Goal: Participate in discussion: Engage in conversation with other users on a specific topic

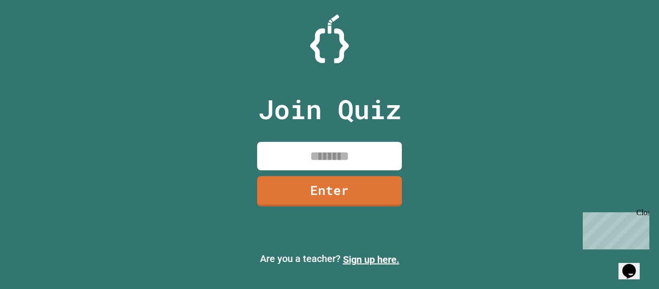
click at [334, 163] on input at bounding box center [329, 156] width 145 height 28
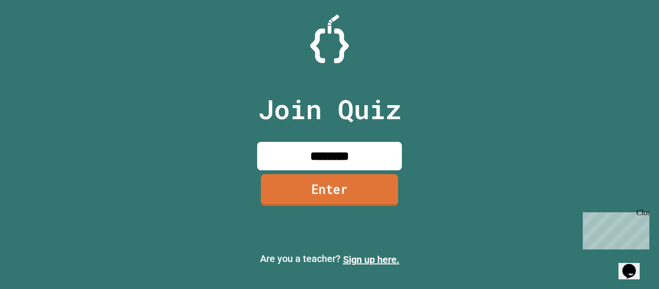
type input "********"
click at [336, 189] on link "Enter" at bounding box center [330, 190] width 138 height 32
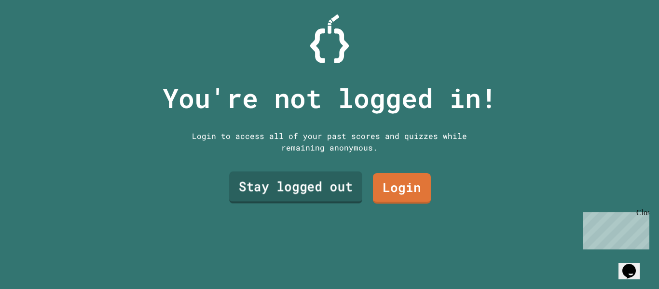
click at [348, 185] on link "Stay logged out" at bounding box center [295, 188] width 133 height 32
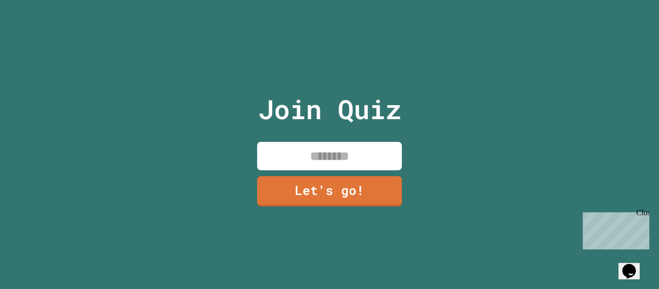
click at [348, 153] on input at bounding box center [329, 156] width 145 height 28
type input "******"
click at [349, 185] on link "Let's go!" at bounding box center [330, 190] width 140 height 32
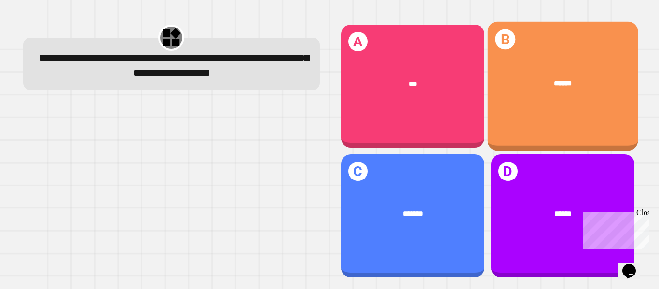
click at [508, 121] on div "B ******" at bounding box center [562, 86] width 151 height 129
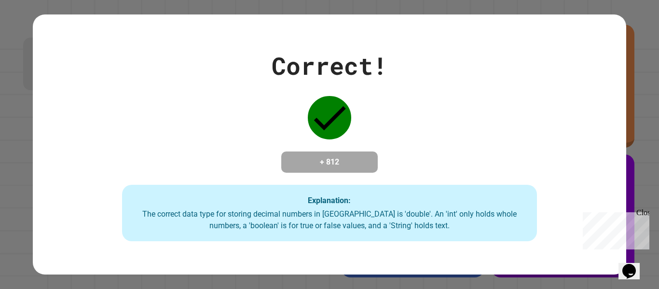
click at [336, 175] on div "Correct! + 812 Explanation: The correct data type for storing decimal numbers i…" at bounding box center [329, 145] width 593 height 194
click at [642, 213] on div "Close" at bounding box center [643, 215] width 12 height 12
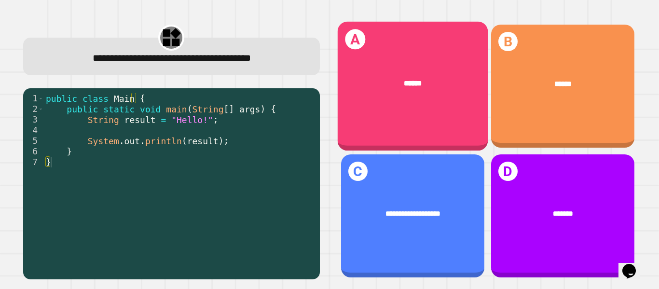
click at [384, 100] on div "******" at bounding box center [412, 84] width 151 height 42
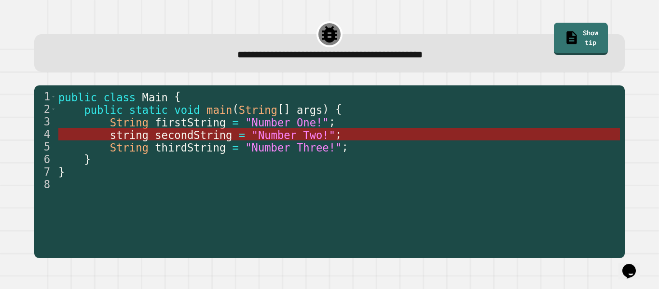
click at [274, 134] on span ""Number Two!"" at bounding box center [294, 134] width 84 height 13
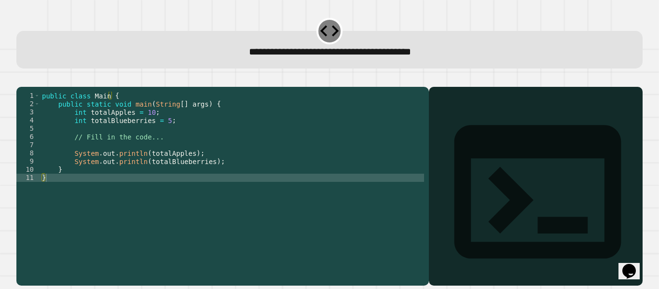
click at [160, 133] on div "public class Main { public static void main ( String [ ] args ) { int totalAppl…" at bounding box center [232, 178] width 384 height 172
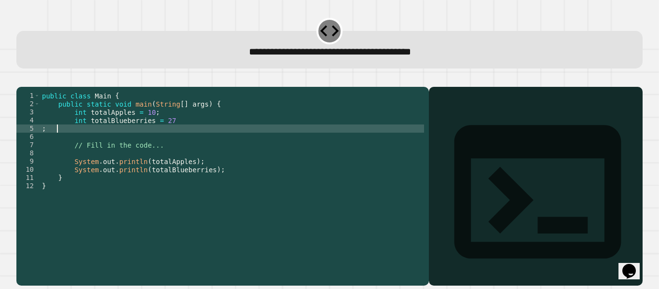
scroll to position [0, 1]
type textarea "*"
click at [501, 120] on div "Output shell" at bounding box center [536, 198] width 214 height 222
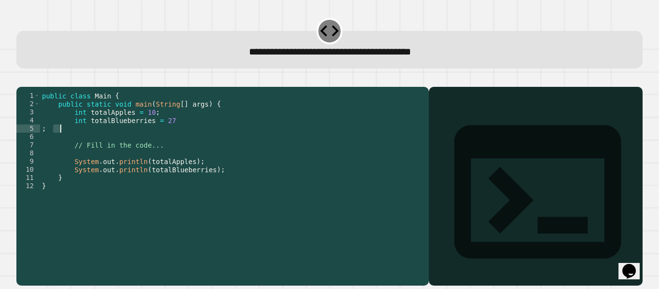
drag, startPoint x: 52, startPoint y: 141, endPoint x: 74, endPoint y: 141, distance: 22.7
click at [74, 141] on div "public class Main { public static void main ( String [ ] args ) { int totalAppl…" at bounding box center [232, 178] width 384 height 172
click at [74, 141] on div "public class Main { public static void main ( String [ ] args ) { int totalAppl…" at bounding box center [232, 170] width 384 height 156
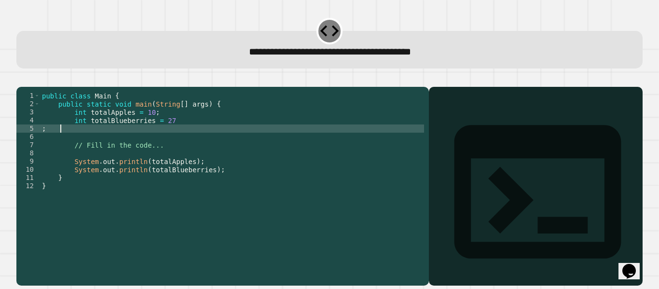
scroll to position [0, 0]
click at [167, 129] on div "public class Main { public static void main ( String [ ] args ) { int totalAppl…" at bounding box center [232, 178] width 384 height 172
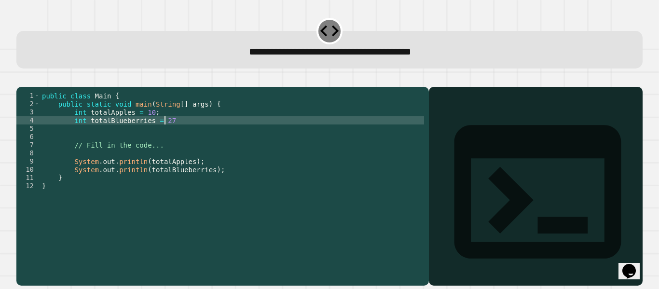
click at [170, 134] on div "public class Main { public static void main ( String [ ] args ) { int totalAppl…" at bounding box center [232, 178] width 384 height 172
type textarea "**********"
click at [20, 87] on div at bounding box center [329, 81] width 626 height 12
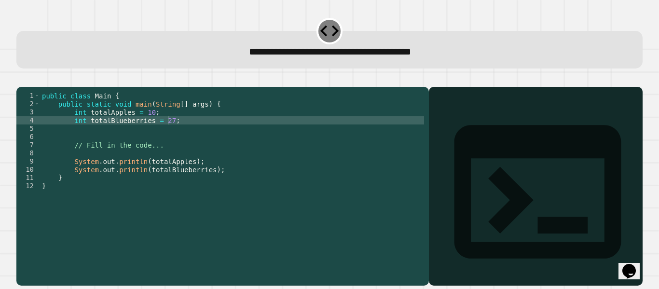
click at [21, 79] on icon "button" at bounding box center [21, 79] width 0 height 0
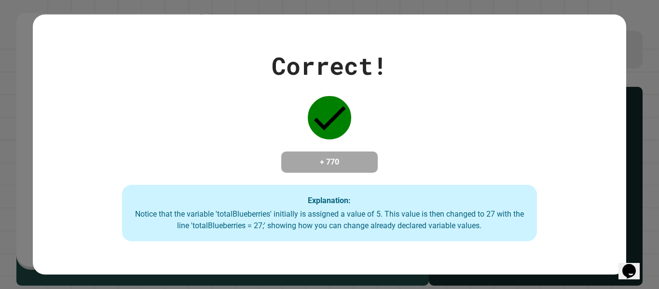
click at [389, 148] on div "Correct! + 770 Explanation: Notice that the variable 'totalBlueberries' initial…" at bounding box center [329, 145] width 593 height 194
click at [631, 269] on icon "Chat widget" at bounding box center [630, 271] width 14 height 14
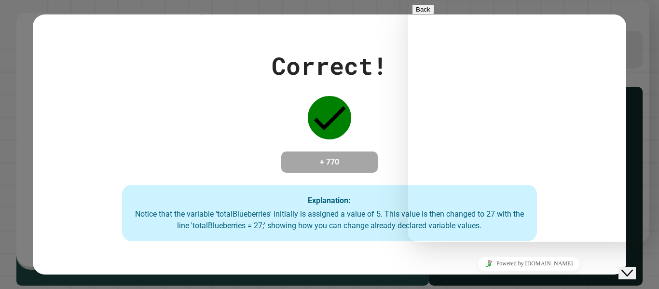
click at [408, 0] on textarea at bounding box center [408, 0] width 0 height 0
type textarea "**"
click at [421, 14] on button "Back" at bounding box center [423, 9] width 22 height 10
click at [627, 267] on div "Close Chat This icon closes the chat window." at bounding box center [628, 273] width 12 height 12
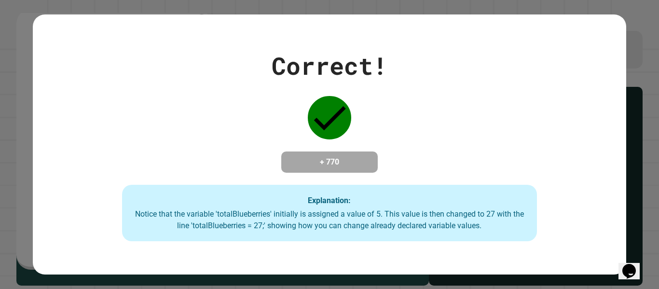
click at [626, 264] on icon "Opens Chat This icon Opens the chat window." at bounding box center [629, 271] width 15 height 15
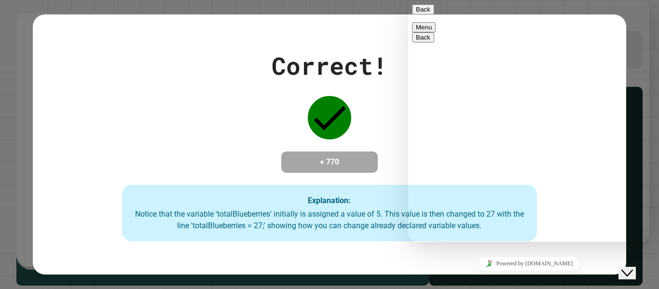
click at [419, 14] on button "Back" at bounding box center [423, 9] width 22 height 10
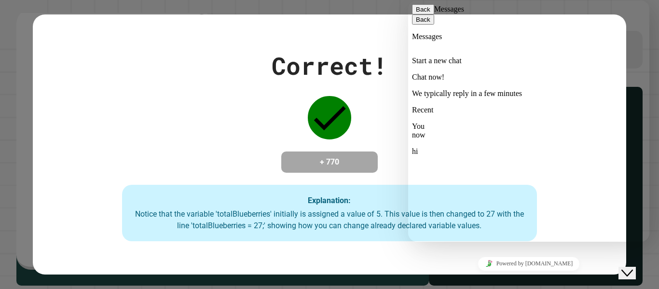
click at [417, 14] on button "Back" at bounding box center [423, 9] width 22 height 10
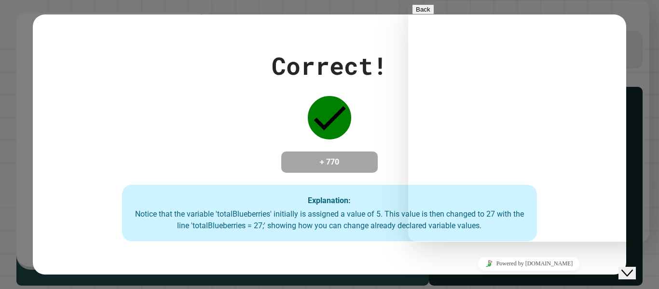
drag, startPoint x: 371, startPoint y: 63, endPoint x: 113, endPoint y: 167, distance: 278.5
click at [371, 63] on div "Correct!" at bounding box center [330, 66] width 116 height 36
click at [625, 267] on div "Close Chat This icon closes the chat window." at bounding box center [628, 273] width 12 height 12
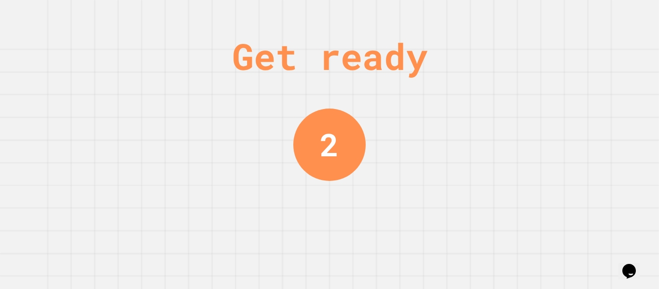
click at [487, 247] on div "Get ready 2" at bounding box center [329, 144] width 659 height 289
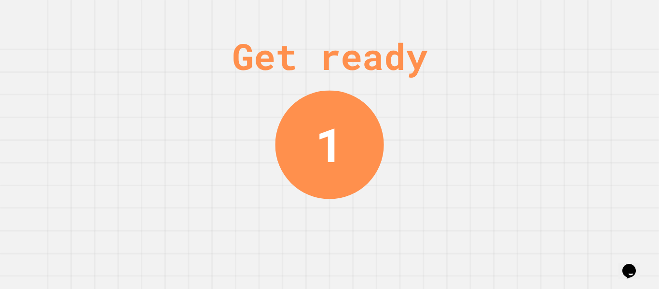
click at [487, 247] on div "Get ready 1" at bounding box center [329, 144] width 659 height 289
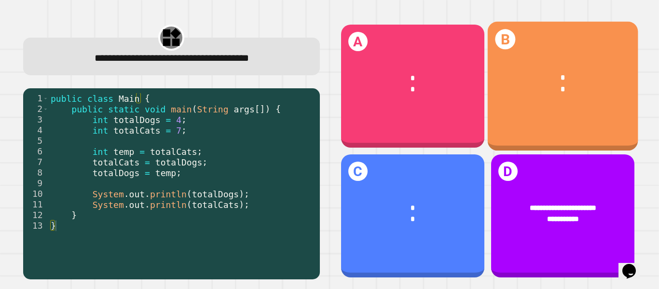
click at [532, 106] on div "* *" at bounding box center [562, 84] width 151 height 54
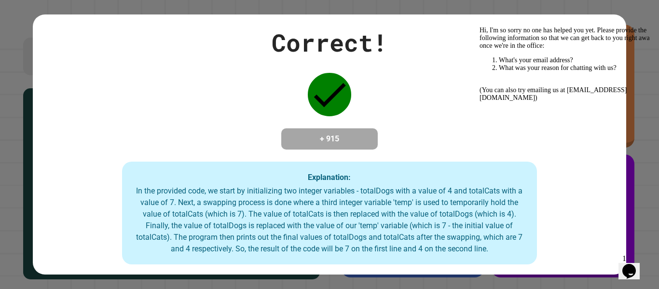
click at [513, 78] on div "Hi, I'm so sorry no one has helped you yet. Please provide the following inform…" at bounding box center [567, 64] width 174 height 75
click at [636, 267] on icon "Chat widget" at bounding box center [630, 271] width 14 height 14
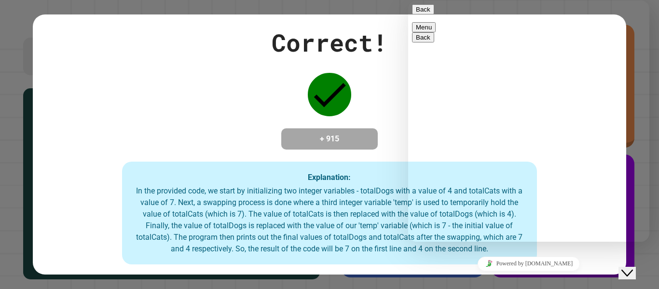
click at [633, 267] on icon "Close Chat This icon closes the chat window." at bounding box center [628, 273] width 12 height 12
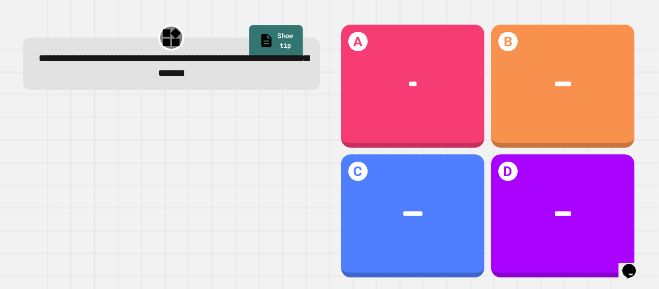
click at [259, 33] on icon at bounding box center [266, 41] width 15 height 16
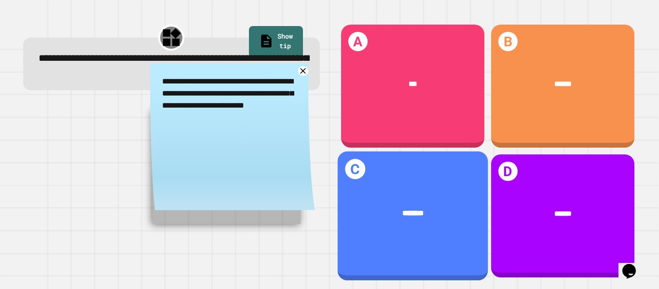
click at [408, 193] on div "*******" at bounding box center [412, 214] width 151 height 42
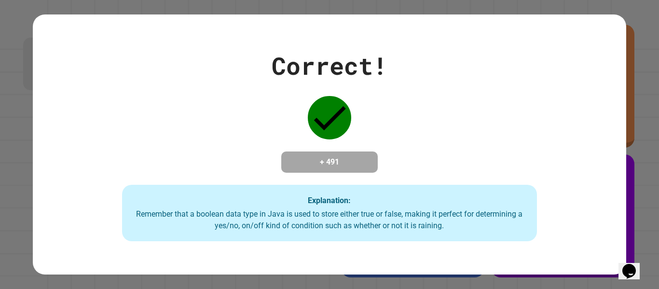
click at [628, 267] on icon "Chat widget" at bounding box center [630, 271] width 14 height 14
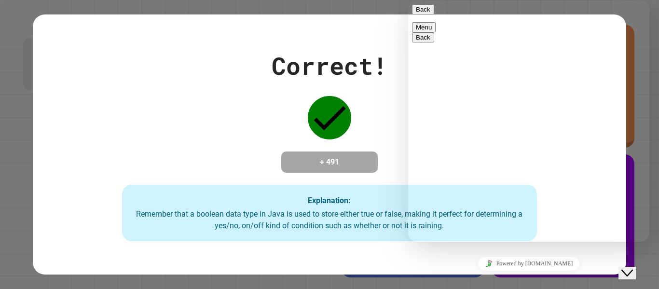
click at [408, 0] on div "Rate this chat Upload File Insert emoji" at bounding box center [408, 0] width 0 height 0
click at [408, 0] on textarea at bounding box center [408, 0] width 0 height 0
type textarea "**********"
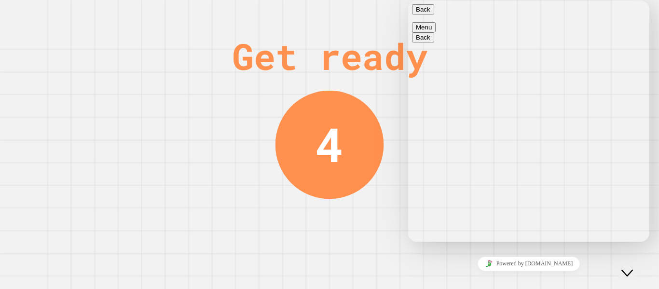
click at [633, 267] on icon "Close Chat This icon closes the chat window." at bounding box center [628, 273] width 12 height 12
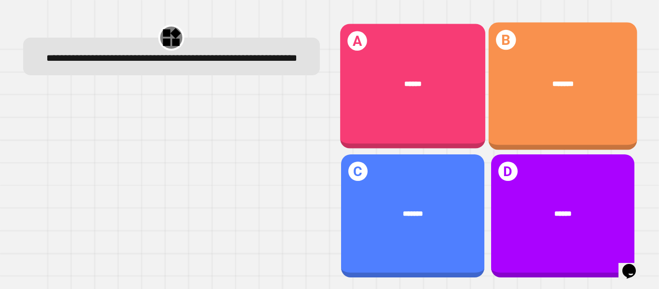
click at [515, 95] on div "*******" at bounding box center [562, 84] width 149 height 42
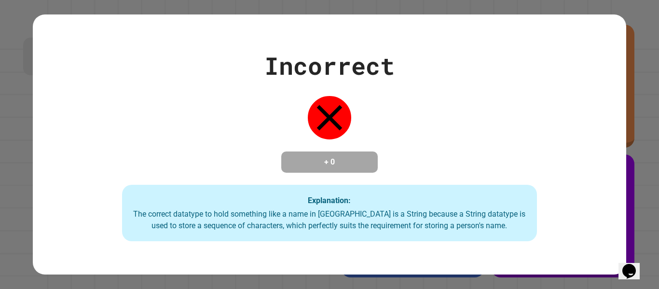
click at [638, 277] on button "Opens Chat This icon Opens the chat window." at bounding box center [629, 271] width 21 height 16
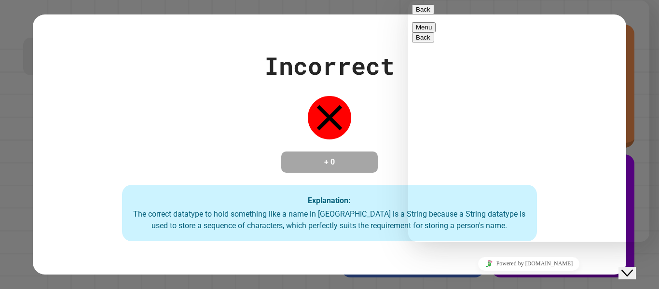
click at [422, 14] on button "Back" at bounding box center [423, 9] width 22 height 10
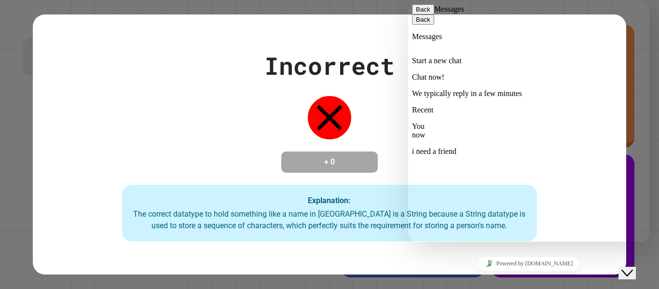
click at [502, 89] on p "We typically reply in a few minutes" at bounding box center [529, 93] width 234 height 9
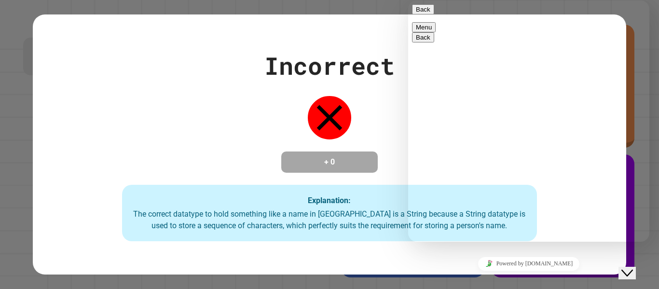
click at [418, 8] on button "Back" at bounding box center [423, 9] width 22 height 10
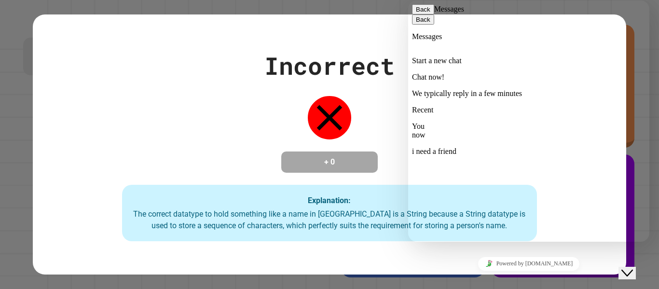
click at [412, 106] on icon at bounding box center [412, 106] width 0 height 0
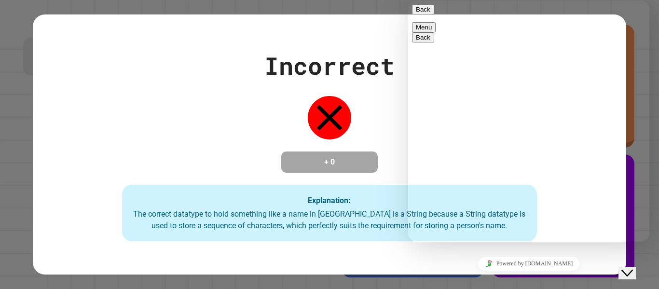
click at [425, 14] on button "Back" at bounding box center [423, 9] width 22 height 10
click at [436, 22] on button "Menu" at bounding box center [424, 27] width 24 height 10
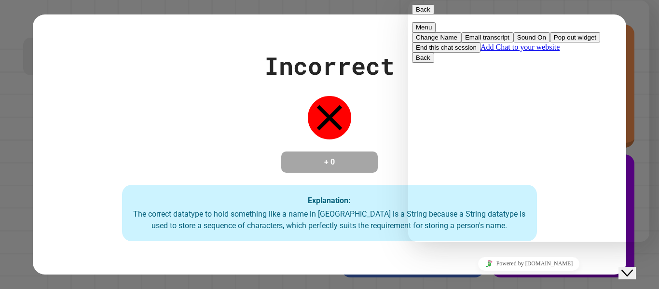
click at [422, 12] on button "Back" at bounding box center [423, 9] width 22 height 10
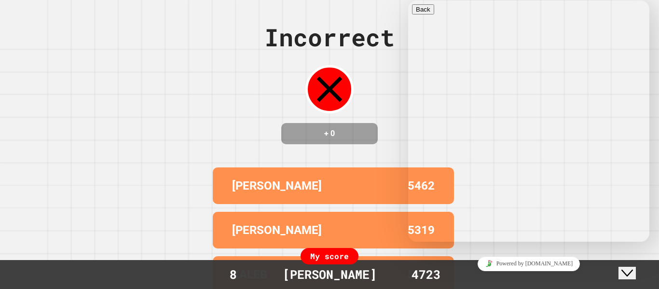
click at [309, 83] on icon at bounding box center [329, 89] width 43 height 43
click at [633, 267] on icon "Close Chat This icon closes the chat window." at bounding box center [628, 273] width 12 height 12
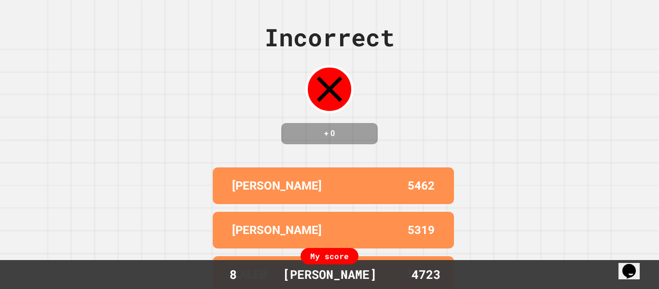
click at [507, 141] on div "Incorrect + 0 [PERSON_NAME] 5462 [PERSON_NAME] 5319 [PERSON_NAME] 5227 [PERSON_…" at bounding box center [329, 144] width 659 height 289
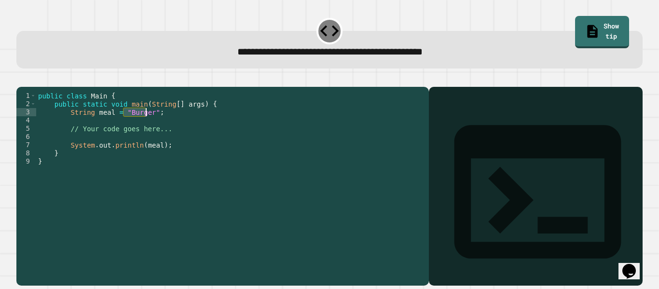
drag, startPoint x: 125, startPoint y: 127, endPoint x: 145, endPoint y: 128, distance: 20.8
click at [145, 128] on div "public class Main { public static void main ( String [ ] args ) { String meal =…" at bounding box center [230, 178] width 388 height 172
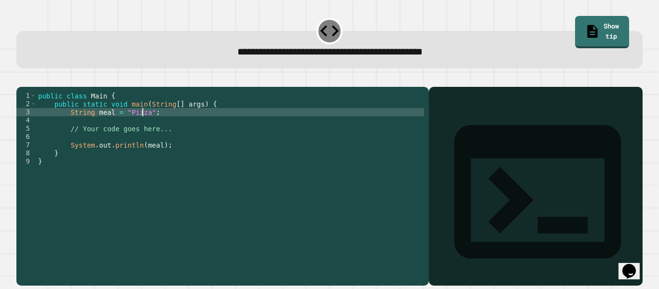
scroll to position [0, 8]
type textarea "**********"
click at [30, 86] on icon "button" at bounding box center [27, 85] width 5 height 7
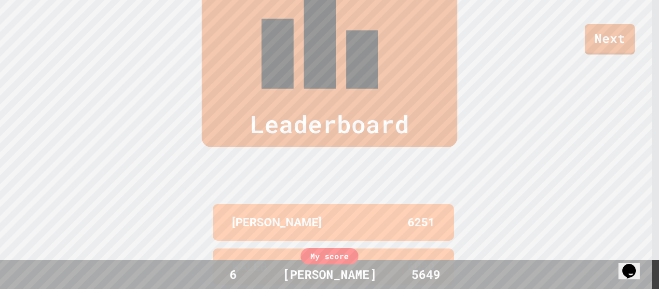
scroll to position [402, 0]
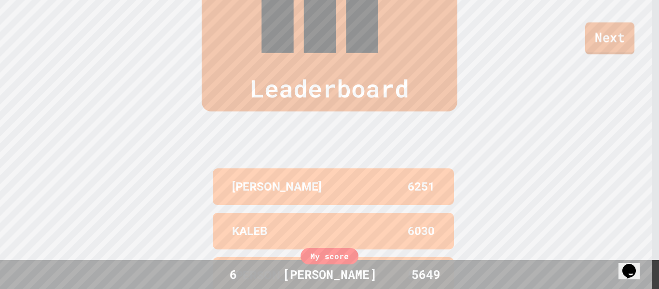
click at [611, 42] on link "Next" at bounding box center [609, 38] width 49 height 32
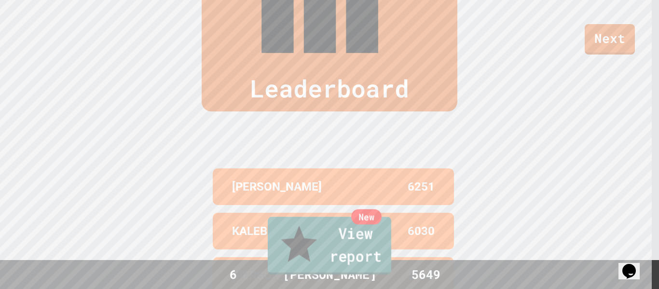
click at [353, 250] on link "New View report" at bounding box center [330, 246] width 124 height 58
type textarea "*********"
